Goal: Find specific page/section: Find specific page/section

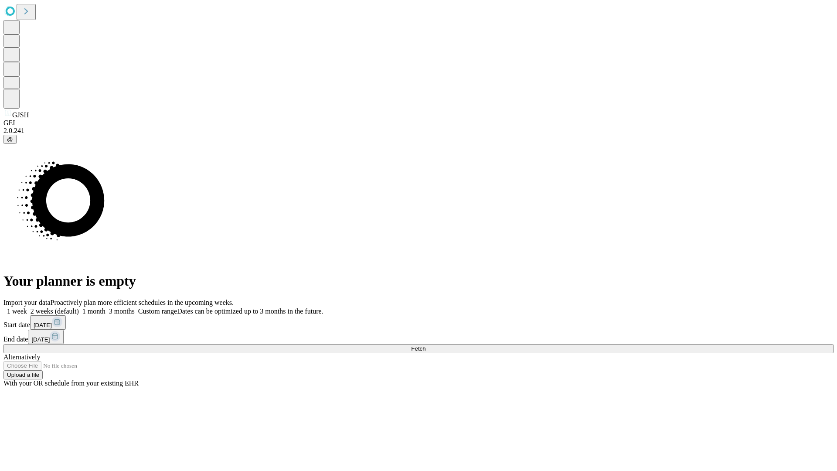
click at [426, 345] on span "Fetch" at bounding box center [418, 348] width 14 height 7
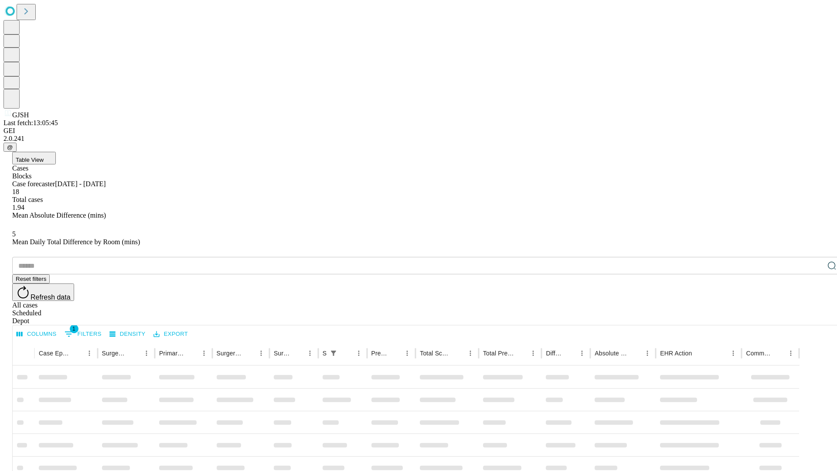
click at [815, 317] on div "Depot" at bounding box center [427, 321] width 830 height 8
